Goal: Task Accomplishment & Management: Manage account settings

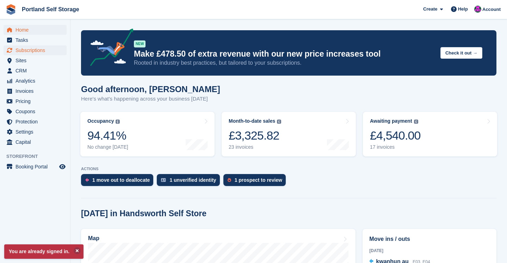
click at [46, 48] on span "Subscriptions" at bounding box center [36, 50] width 42 height 10
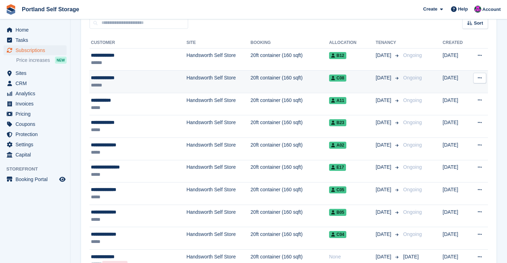
scroll to position [70, 0]
click at [213, 83] on td "Handsworth Self Store" at bounding box center [218, 81] width 64 height 23
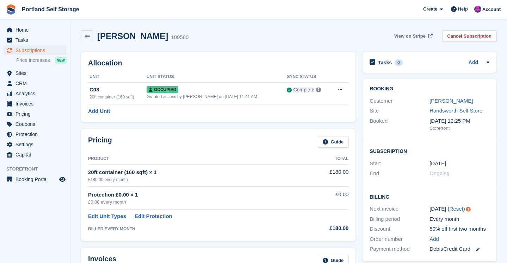
click at [414, 35] on span "View on Stripe" at bounding box center [409, 36] width 31 height 7
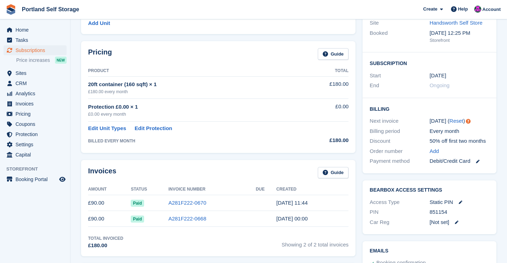
scroll to position [86, 0]
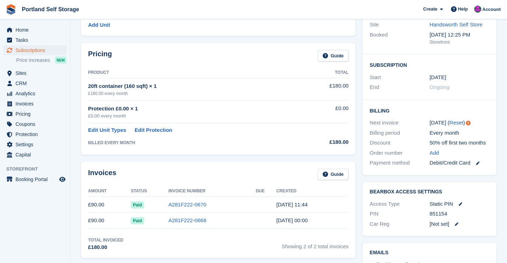
click at [38, 51] on span "Subscriptions" at bounding box center [36, 50] width 42 height 10
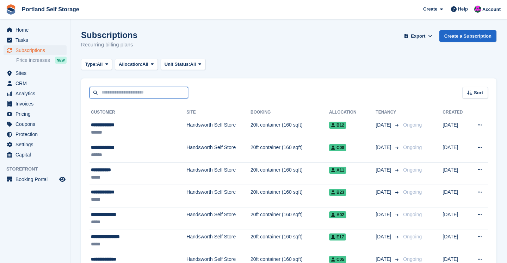
click at [148, 92] on input "text" at bounding box center [138, 93] width 99 height 12
type input "********"
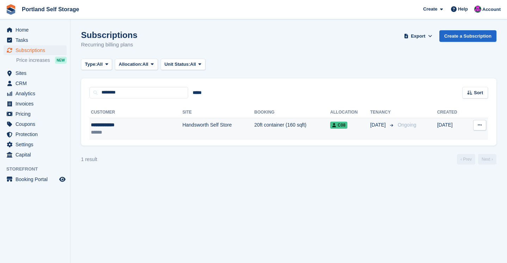
click at [182, 131] on td "Handsworth Self Store" at bounding box center [218, 129] width 72 height 22
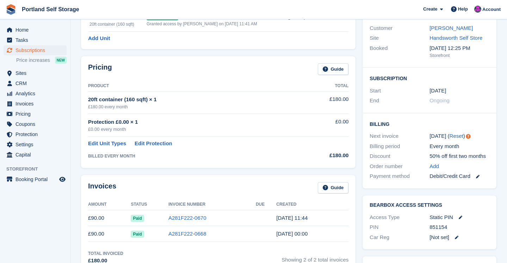
scroll to position [73, 0]
click at [25, 52] on span "Subscriptions" at bounding box center [36, 50] width 42 height 10
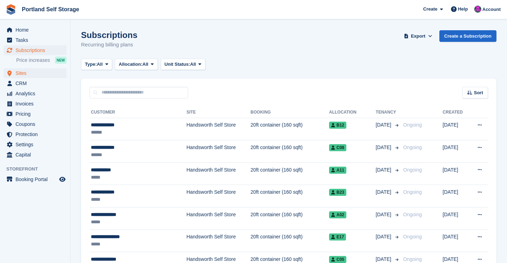
click at [31, 71] on span "Sites" at bounding box center [36, 73] width 42 height 10
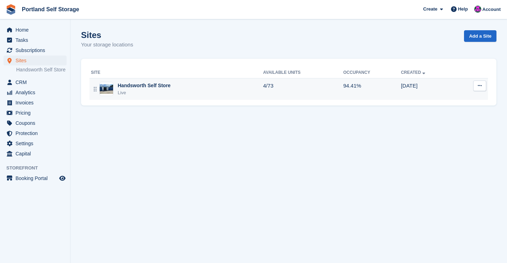
click at [227, 94] on div "Handsworth Self Store Live" at bounding box center [177, 89] width 172 height 14
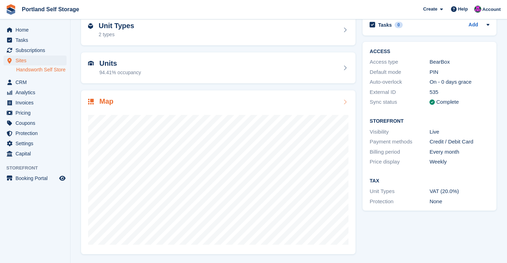
scroll to position [37, 0]
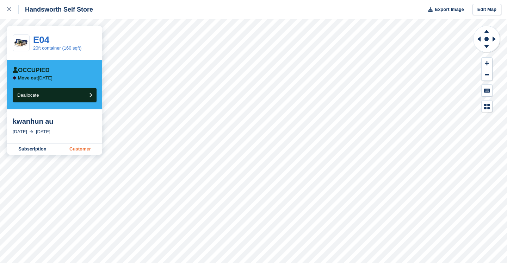
click at [76, 149] on link "Customer" at bounding box center [80, 149] width 44 height 11
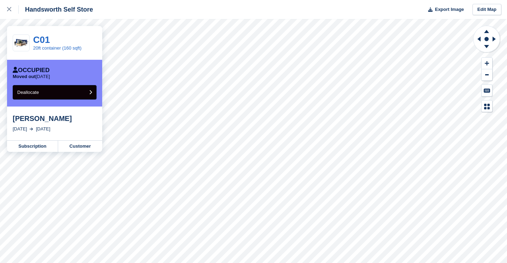
click at [58, 91] on button "Deallocate" at bounding box center [55, 92] width 84 height 14
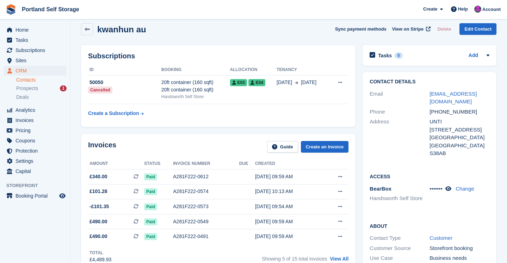
scroll to position [16, 0]
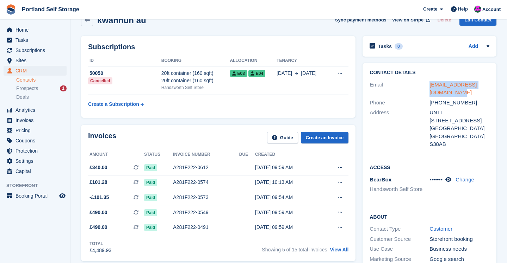
drag, startPoint x: 444, startPoint y: 95, endPoint x: 430, endPoint y: 87, distance: 16.7
click at [430, 87] on div "[EMAIL_ADDRESS][DOMAIN_NAME]" at bounding box center [459, 89] width 60 height 16
copy link "[EMAIL_ADDRESS][DOMAIN_NAME]"
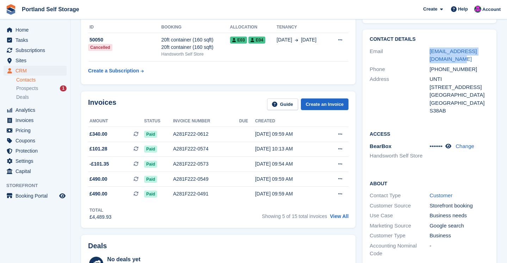
scroll to position [38, 0]
